Goal: Task Accomplishment & Management: Use online tool/utility

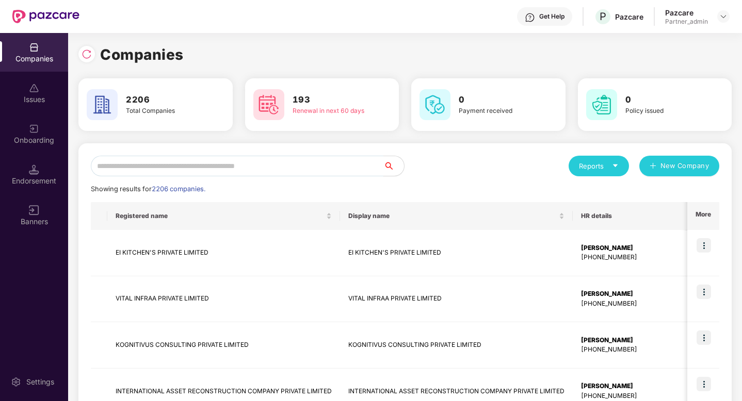
click at [117, 173] on input "text" at bounding box center [237, 166] width 293 height 21
paste input "**********"
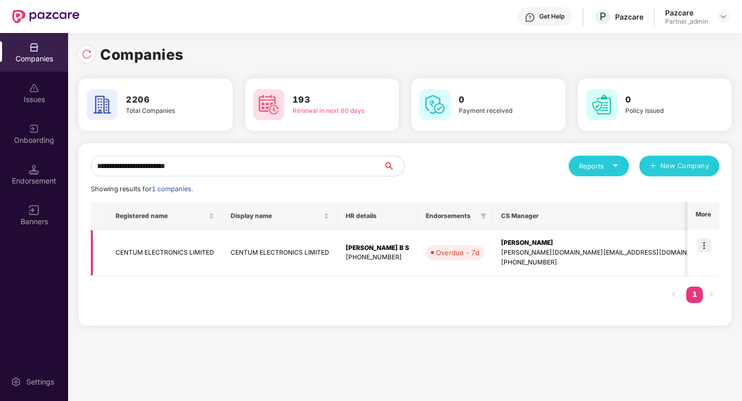
type input "**********"
click at [701, 243] on img at bounding box center [704, 245] width 14 height 14
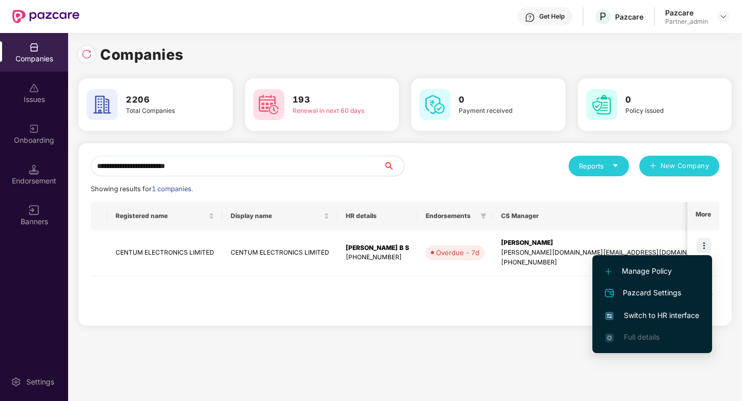
click at [656, 317] on span "Switch to HR interface" at bounding box center [652, 315] width 94 height 11
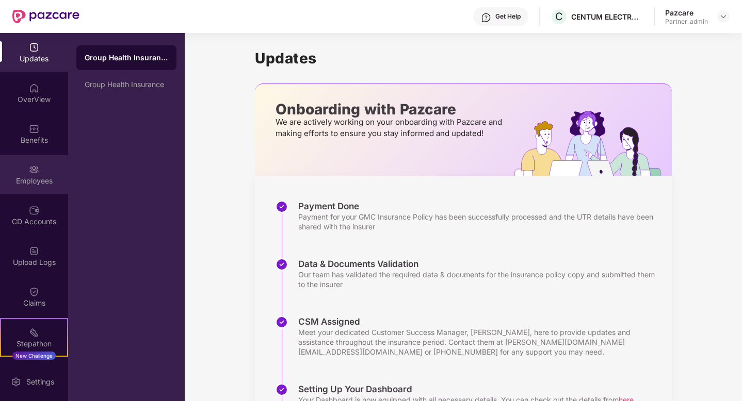
click at [49, 189] on div "Employees" at bounding box center [34, 174] width 68 height 39
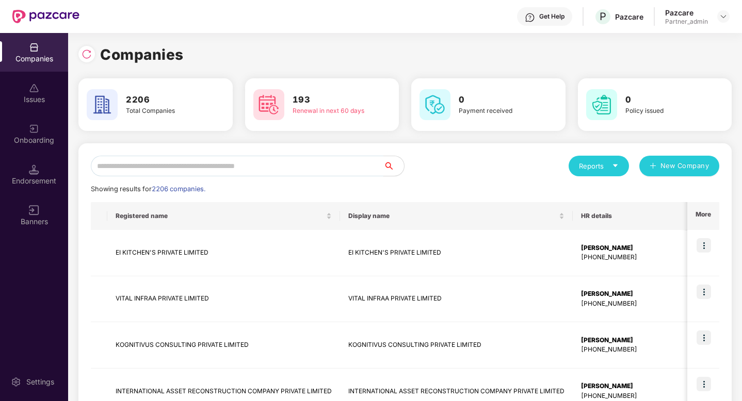
click at [184, 170] on input "text" at bounding box center [237, 166] width 293 height 21
paste input "**********"
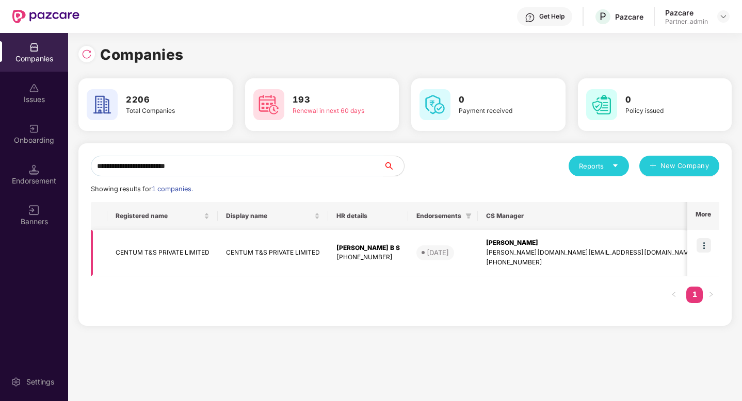
type input "**********"
click at [707, 247] on img at bounding box center [704, 245] width 14 height 14
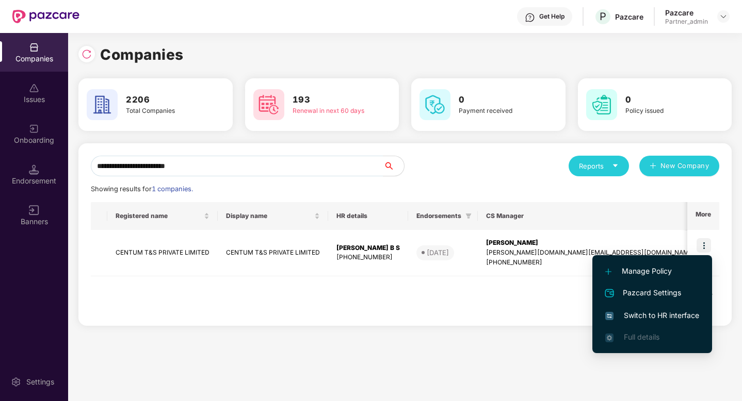
click at [674, 310] on span "Switch to HR interface" at bounding box center [652, 315] width 94 height 11
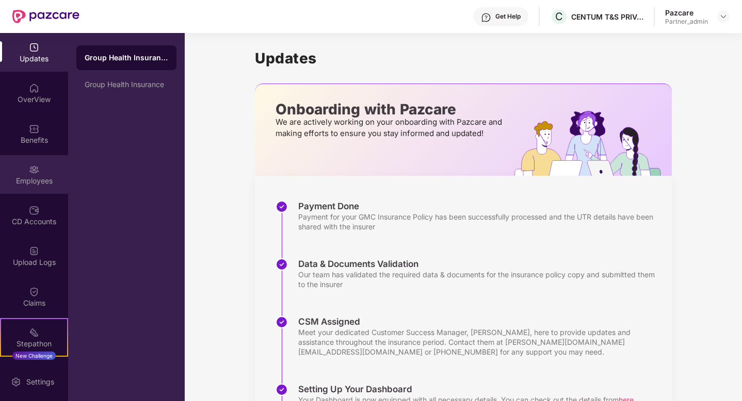
click at [57, 175] on div "Employees" at bounding box center [34, 174] width 68 height 39
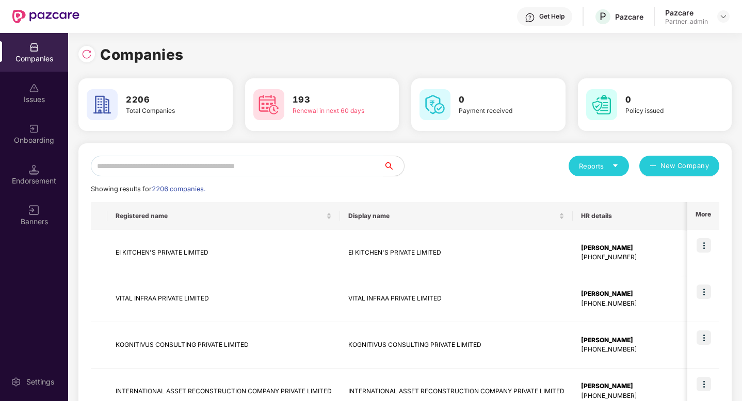
click at [153, 168] on input "text" at bounding box center [237, 166] width 293 height 21
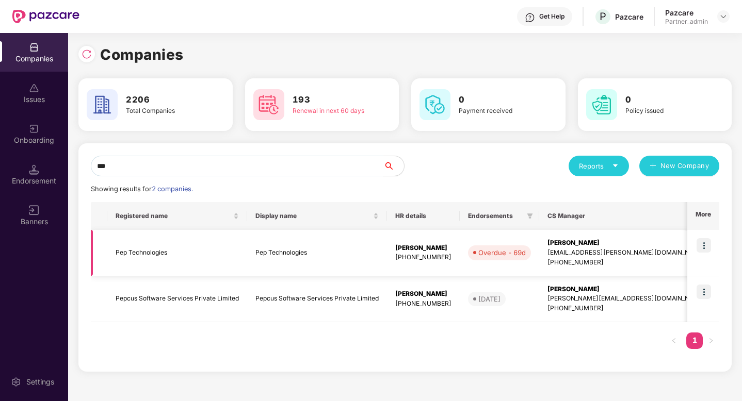
type input "***"
click at [713, 246] on td at bounding box center [703, 253] width 32 height 46
click at [702, 246] on img at bounding box center [704, 245] width 14 height 14
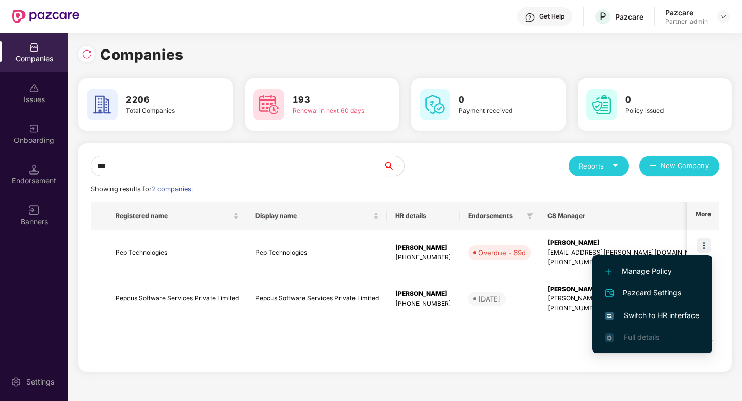
click at [674, 312] on span "Switch to HR interface" at bounding box center [652, 315] width 94 height 11
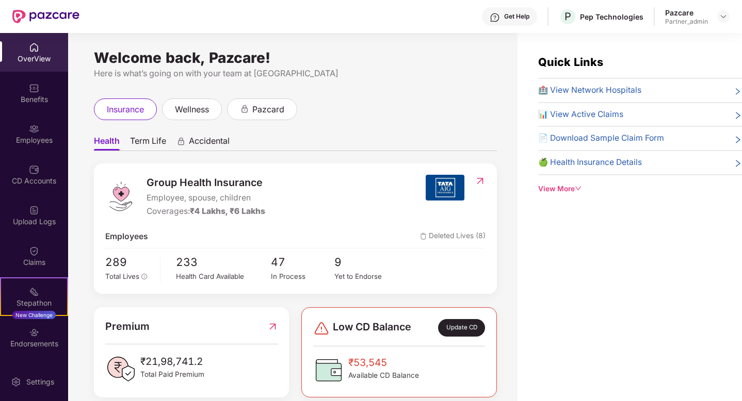
click at [37, 150] on div "Employees" at bounding box center [34, 134] width 68 height 39
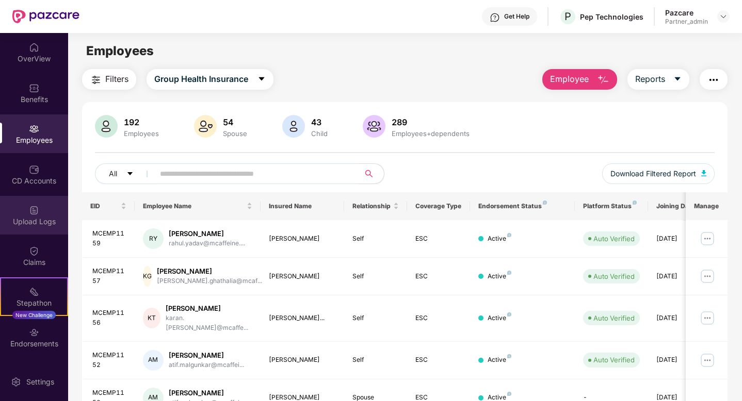
click at [34, 228] on div "Upload Logs" at bounding box center [34, 215] width 68 height 39
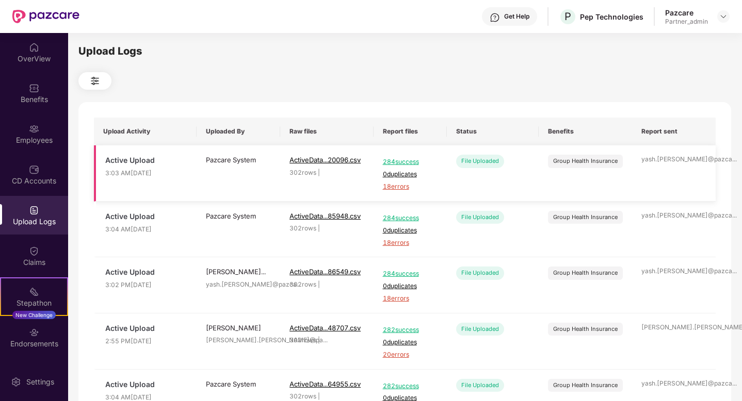
click at [388, 189] on span "18 errors" at bounding box center [410, 187] width 55 height 10
click at [42, 145] on div "Employees" at bounding box center [34, 134] width 68 height 39
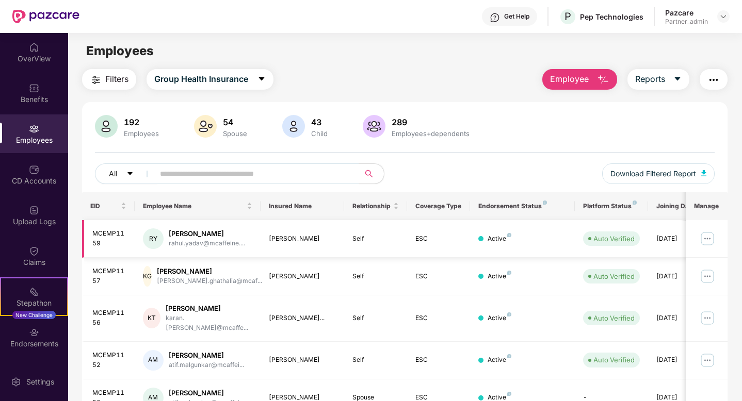
click at [99, 244] on div "MCEMP1159" at bounding box center [109, 239] width 34 height 20
drag, startPoint x: 105, startPoint y: 242, endPoint x: 93, endPoint y: 233, distance: 15.1
click at [93, 233] on div "MCEMP1159" at bounding box center [109, 239] width 34 height 20
copy div "MCEMP1159"
click at [716, 80] on img "button" at bounding box center [714, 80] width 12 height 12
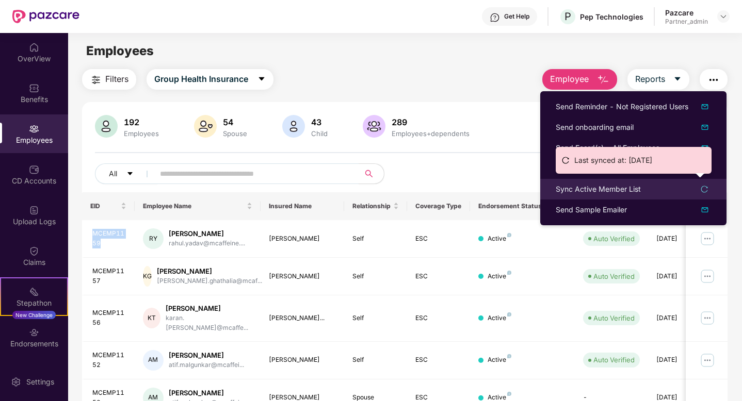
click at [605, 184] on div "Sync Active Member List" at bounding box center [598, 189] width 85 height 11
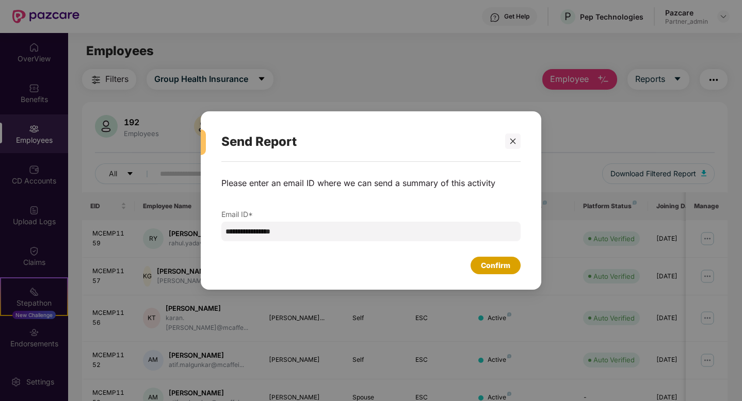
click at [500, 265] on div "Confirm" at bounding box center [495, 265] width 29 height 11
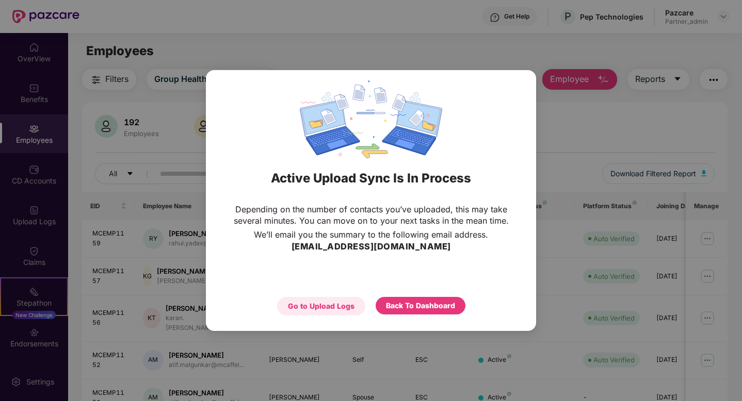
click at [329, 307] on div "Go to Upload Logs" at bounding box center [321, 306] width 67 height 11
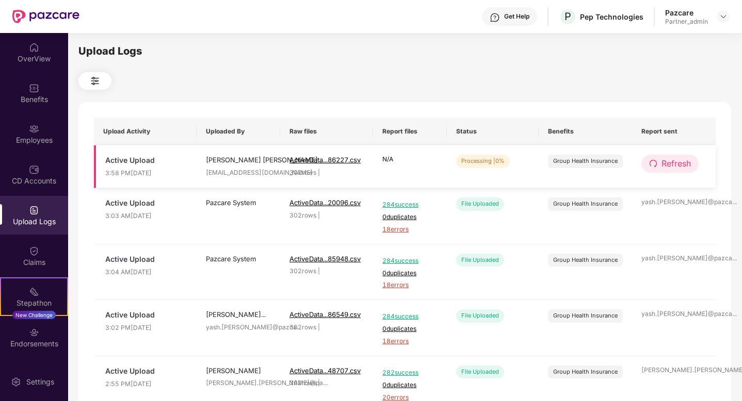
click at [683, 163] on span "Refresh" at bounding box center [676, 163] width 29 height 13
click at [676, 161] on span "Refresh" at bounding box center [676, 163] width 29 height 13
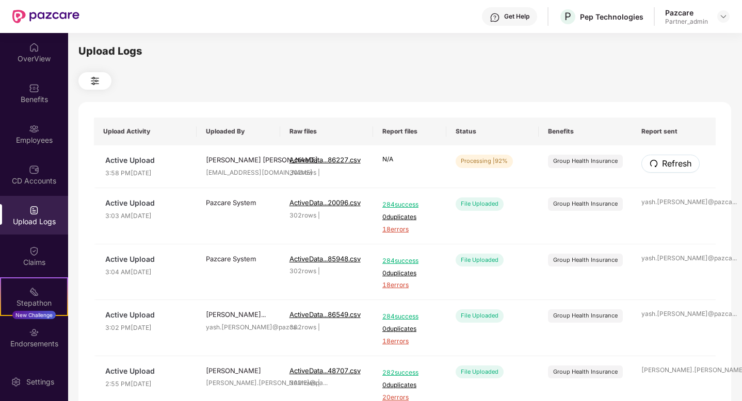
click at [676, 161] on span "Refresh" at bounding box center [676, 163] width 29 height 13
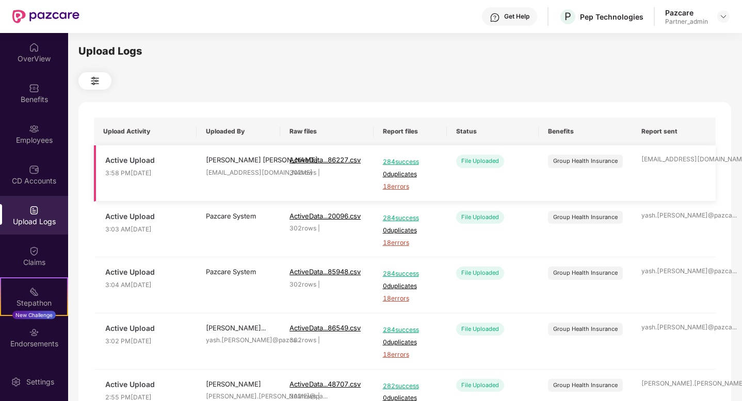
click at [401, 184] on span "18 errors" at bounding box center [410, 187] width 55 height 10
